Goal: Task Accomplishment & Management: Use online tool/utility

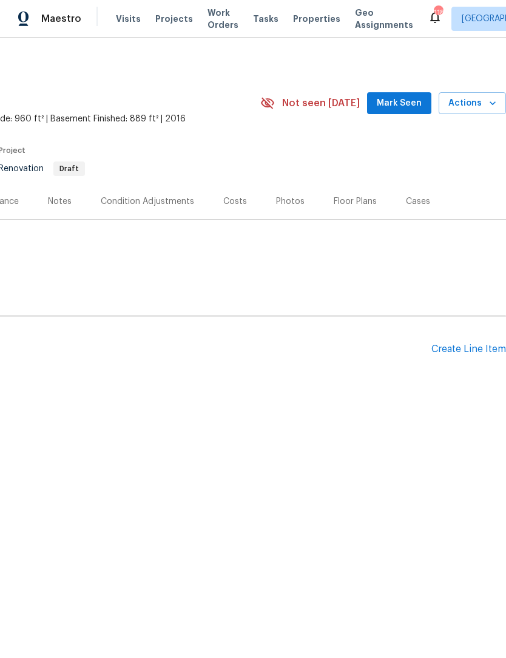
scroll to position [0, 180]
click at [411, 100] on span "Mark Seen" at bounding box center [399, 104] width 45 height 15
click at [274, 456] on div "Back to all projects [STREET_ADDRESS] 4 Beds | 2 Baths | Total: 1849 ft² | Abov…" at bounding box center [253, 255] width 506 height 435
click at [463, 352] on div "Create Line Item" at bounding box center [469, 350] width 75 height 12
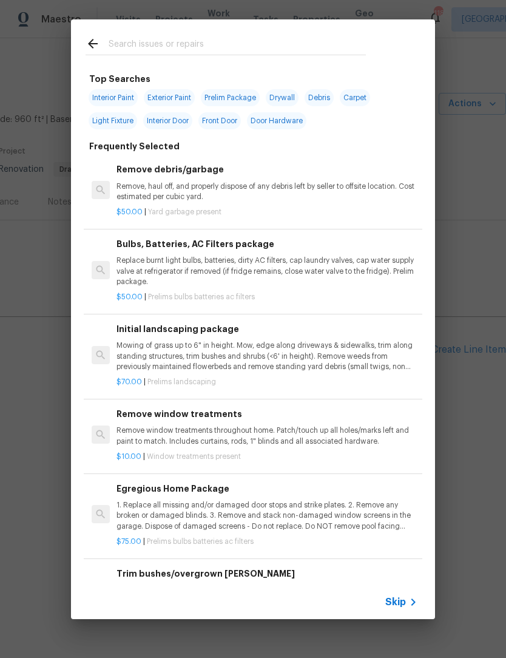
click at [182, 39] on input "text" at bounding box center [237, 45] width 257 height 18
type input "Septic"
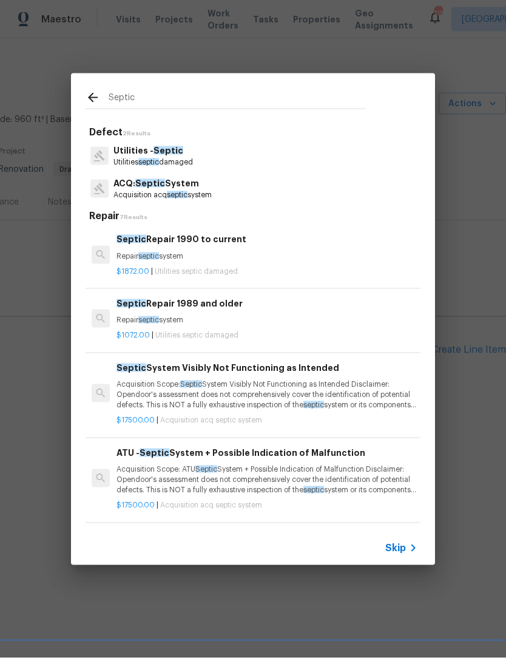
click at [168, 151] on span "Septic" at bounding box center [169, 150] width 30 height 8
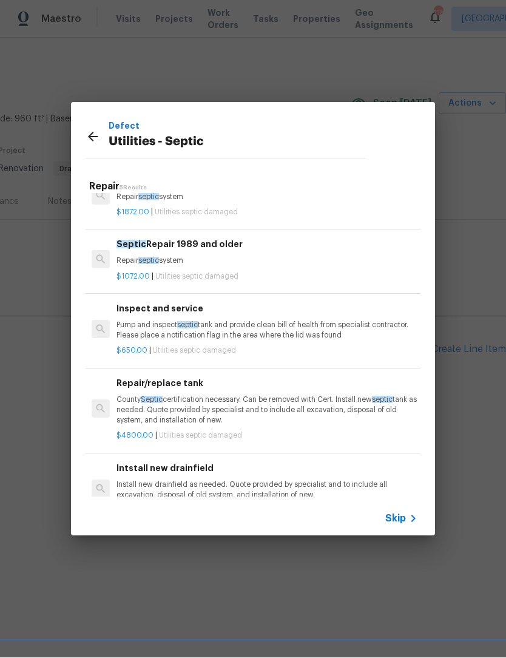
scroll to position [38, 1]
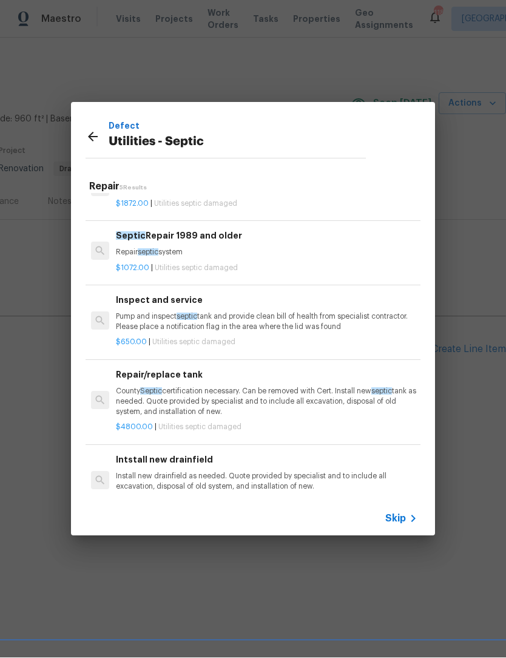
click at [257, 330] on p "Pump and inspect septic tank and provide clean bill of health from specialist c…" at bounding box center [266, 322] width 301 height 21
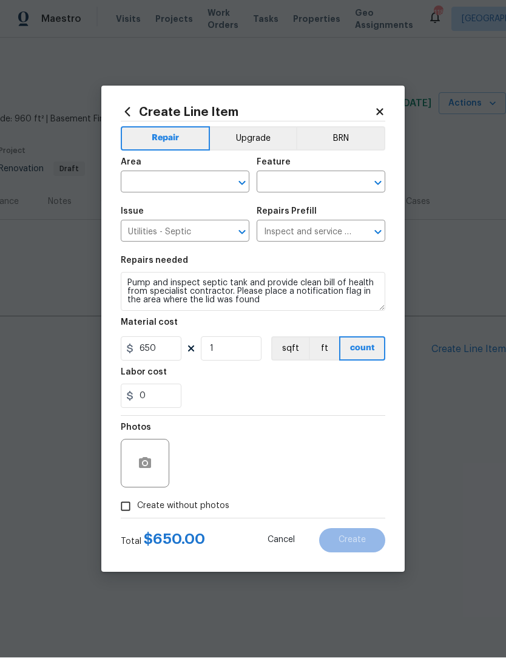
click at [241, 187] on icon "Open" at bounding box center [242, 183] width 15 height 15
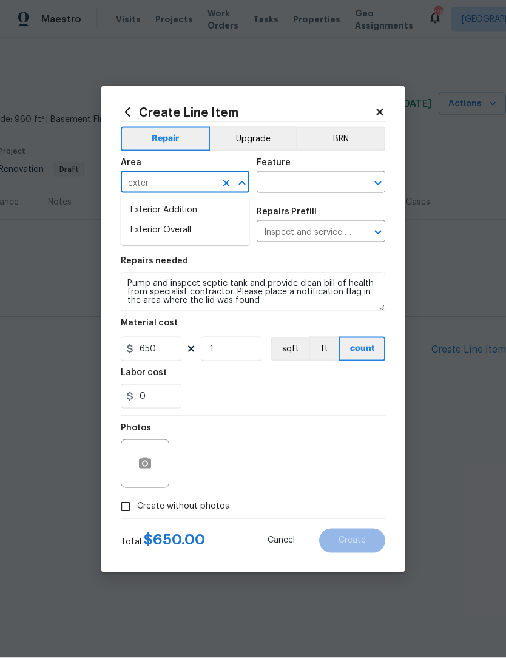
click at [194, 235] on li "Exterior Overall" at bounding box center [185, 230] width 129 height 20
type input "Exterior Overall"
click at [314, 184] on input "text" at bounding box center [304, 183] width 95 height 19
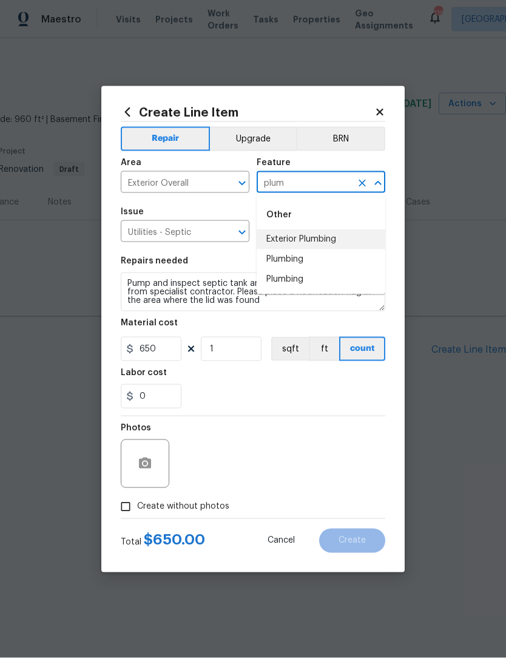
click at [330, 242] on li "Exterior Plumbing" at bounding box center [321, 239] width 129 height 20
type input "Exterior Plumbing"
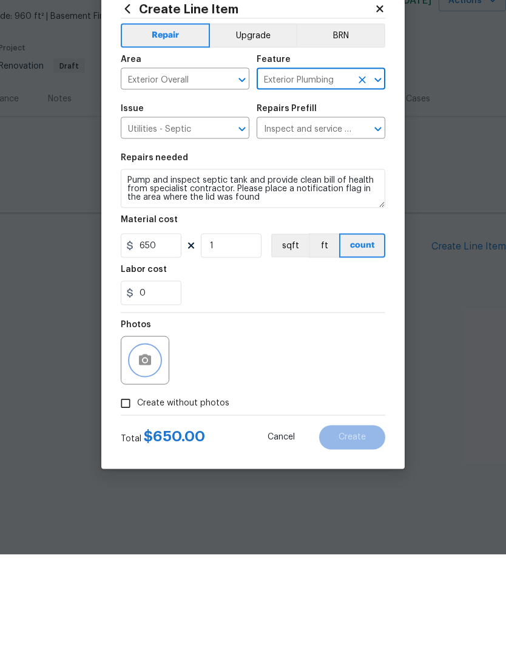
click at [150, 457] on icon "button" at bounding box center [145, 464] width 15 height 15
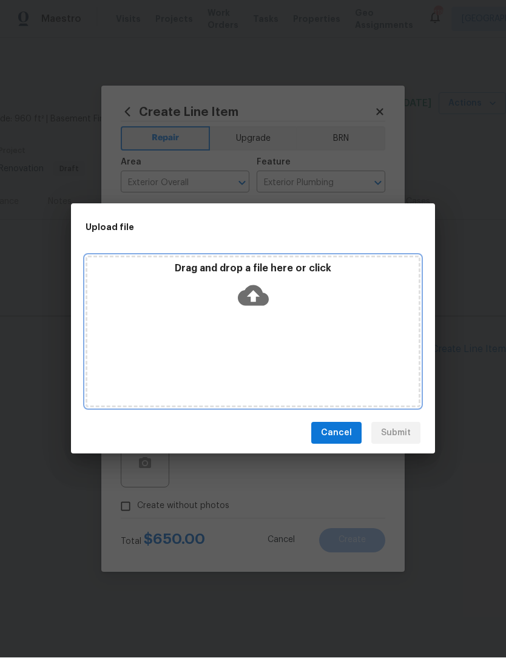
click at [254, 291] on icon at bounding box center [253, 295] width 31 height 31
